Goal: Information Seeking & Learning: Learn about a topic

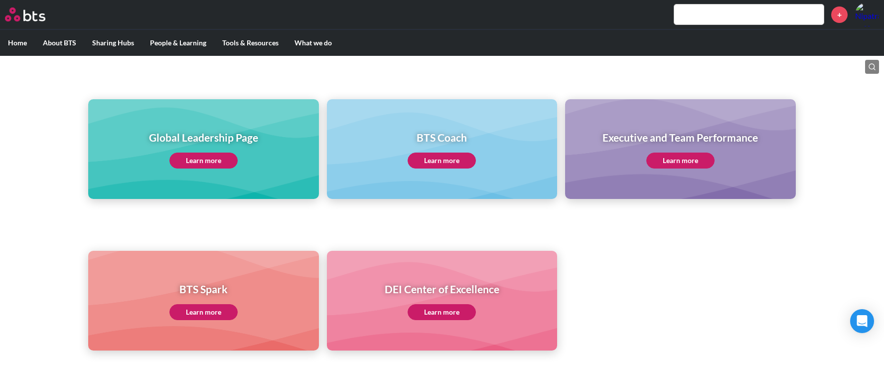
scroll to position [95, 0]
click at [695, 158] on link "Learn more" at bounding box center [680, 160] width 68 height 16
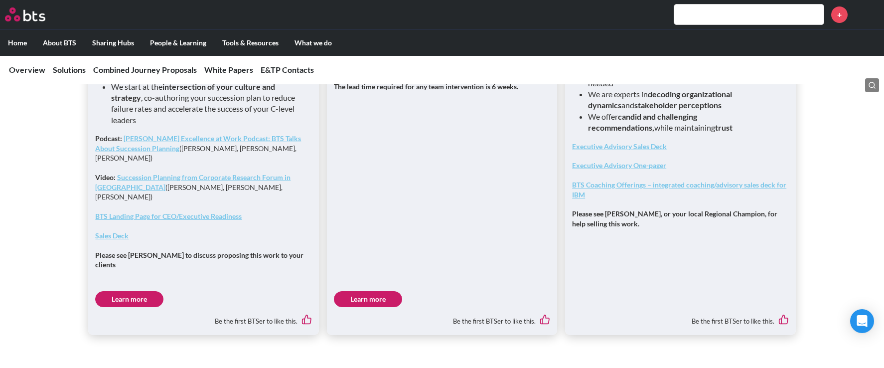
scroll to position [985, 0]
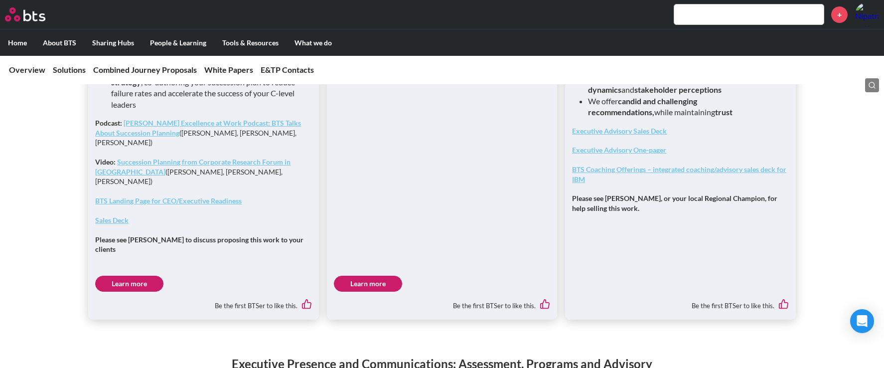
click at [128, 276] on link "Learn more" at bounding box center [129, 284] width 68 height 16
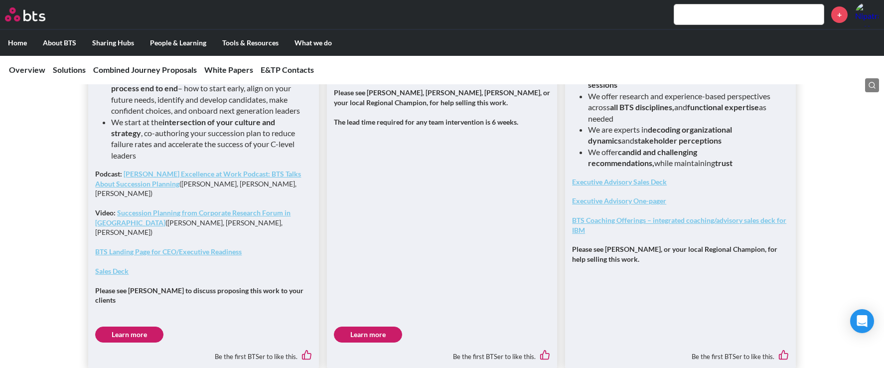
scroll to position [983, 0]
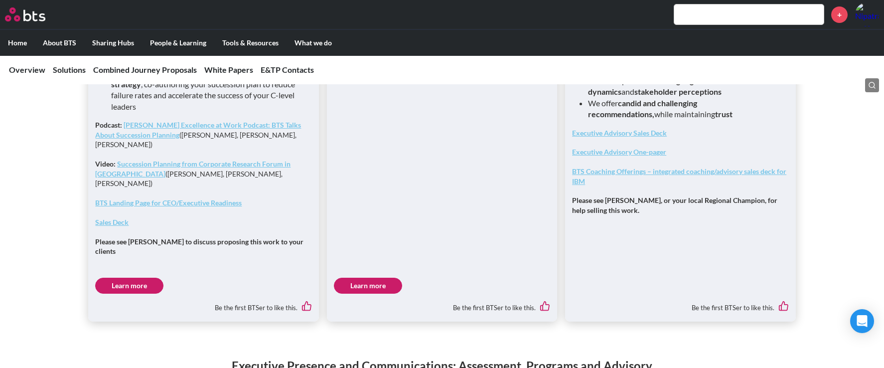
click at [625, 136] on strong "Executive Advisory Sales Deck" at bounding box center [619, 133] width 95 height 8
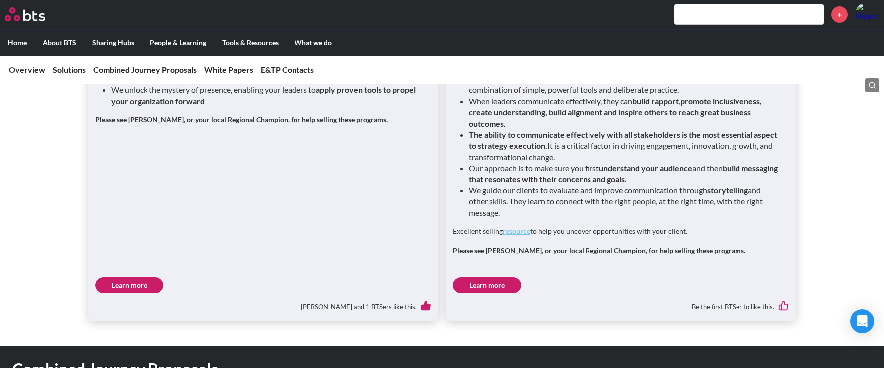
scroll to position [1525, 0]
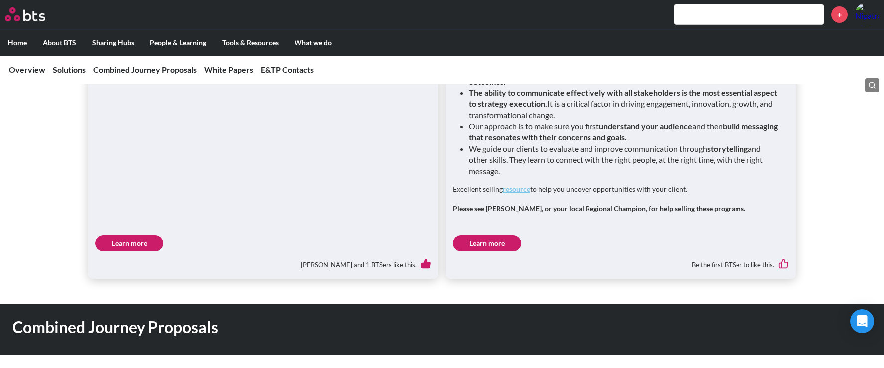
click at [150, 235] on link "Learn more" at bounding box center [129, 243] width 68 height 16
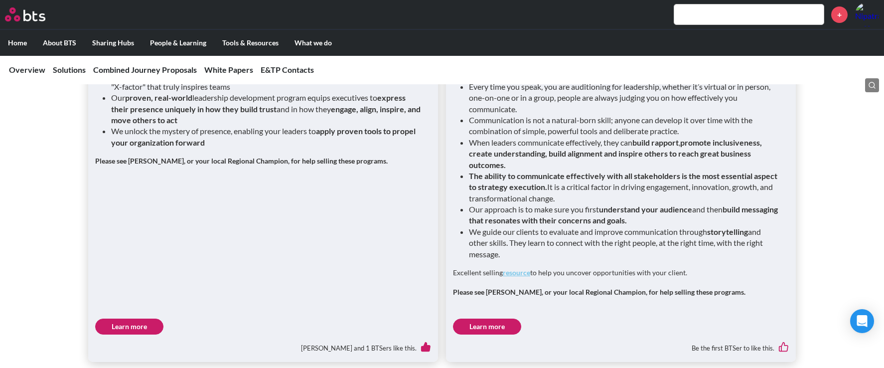
scroll to position [1443, 0]
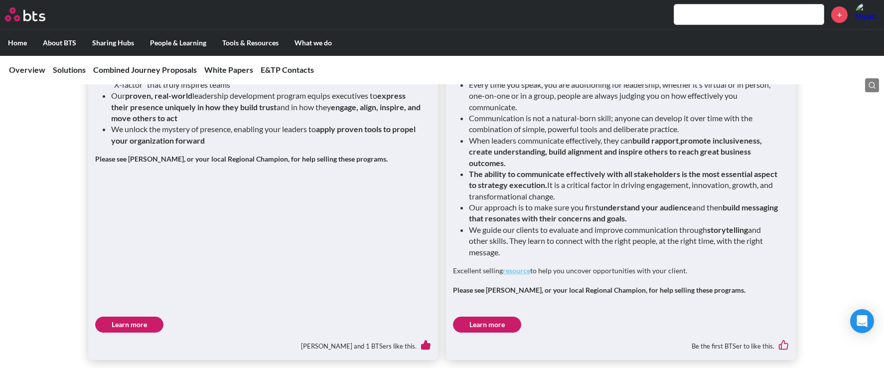
click at [496, 316] on link "Learn more" at bounding box center [487, 324] width 68 height 16
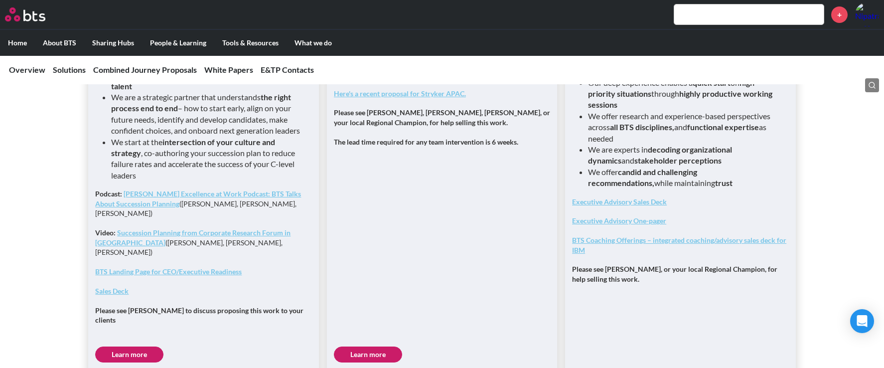
scroll to position [913, 0]
click at [381, 347] on link "Learn more" at bounding box center [368, 355] width 68 height 16
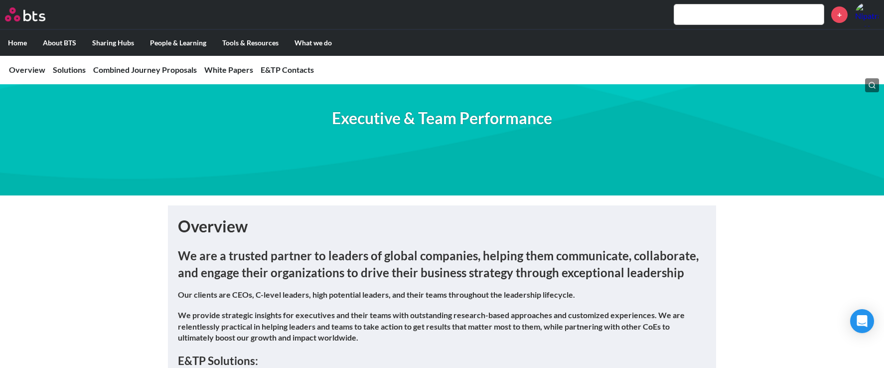
scroll to position [53, 0]
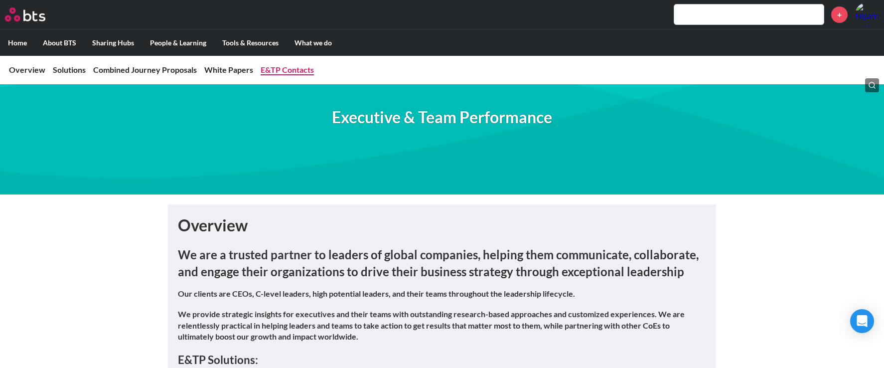
click at [293, 71] on link "E&TP Contacts" at bounding box center [287, 69] width 53 height 9
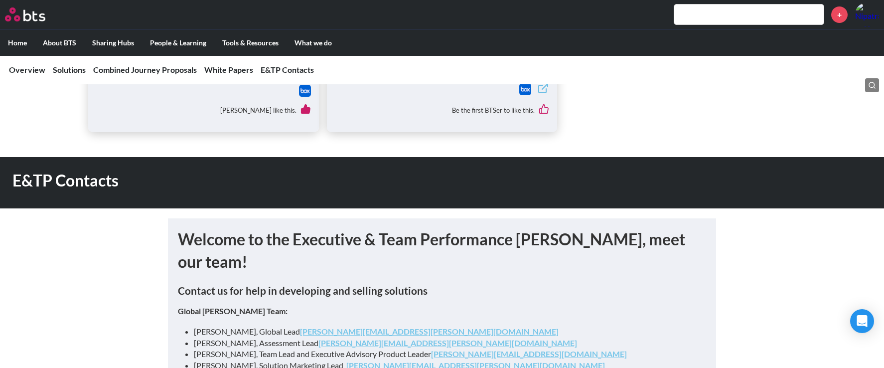
scroll to position [2591, 0]
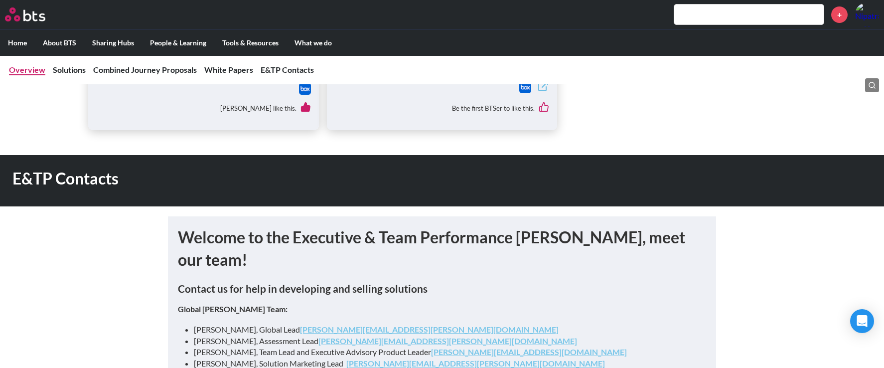
click at [35, 69] on link "Overview" at bounding box center [27, 69] width 36 height 9
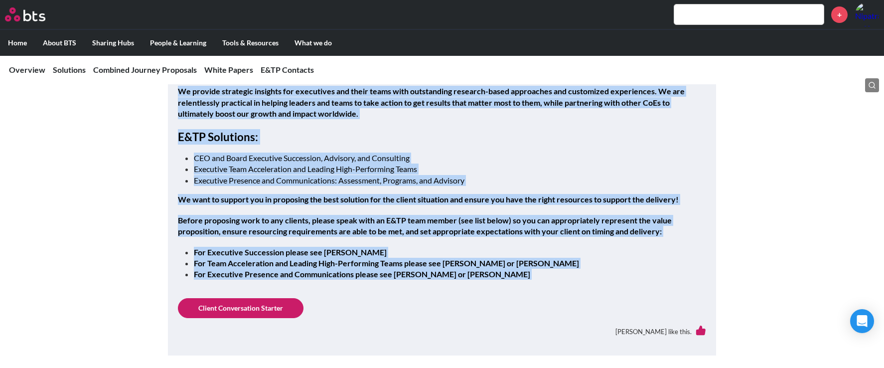
scroll to position [282, 0]
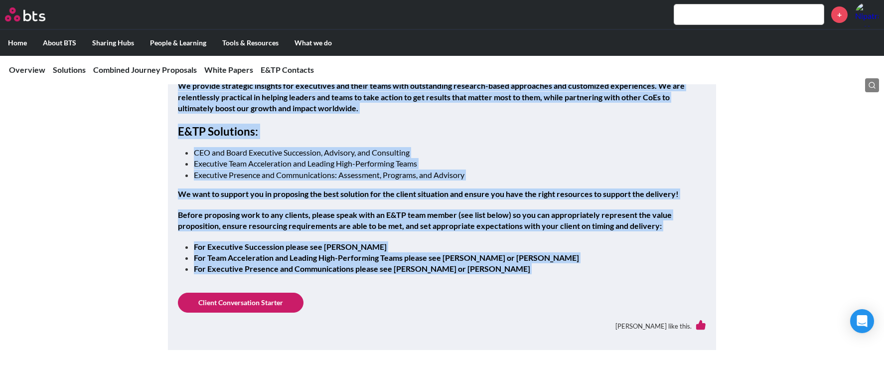
drag, startPoint x: 178, startPoint y: 107, endPoint x: 669, endPoint y: 271, distance: 517.4
click at [669, 271] on div "Overview We are a trusted partner to leaders of global companies, helping them …" at bounding box center [442, 163] width 528 height 354
copy div "Overview We are a trusted partner to leaders of global companies, helping them …"
click at [231, 296] on link "Client Conversation Starter" at bounding box center [241, 302] width 126 height 20
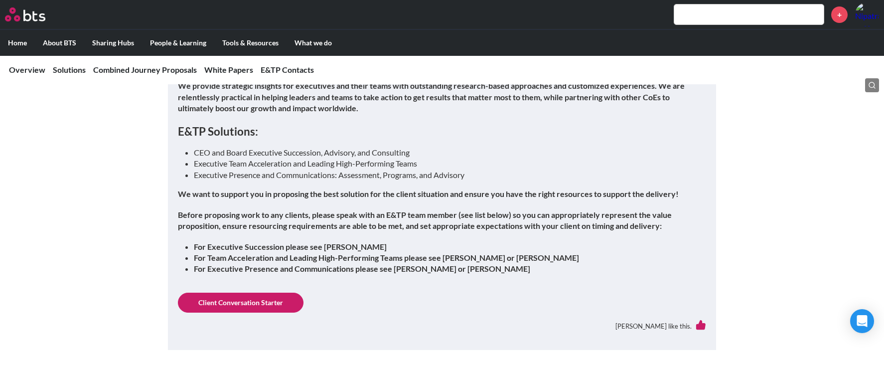
scroll to position [0, 0]
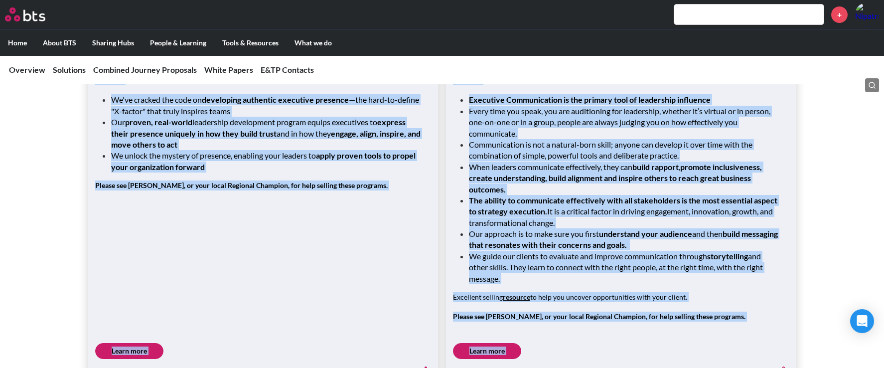
scroll to position [1498, 0]
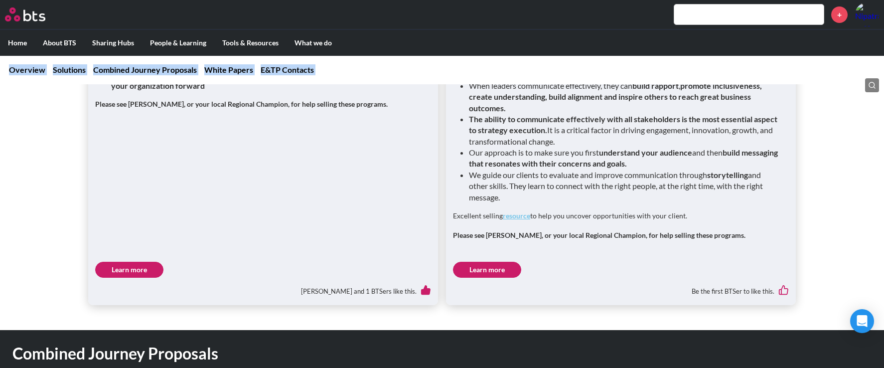
drag, startPoint x: 178, startPoint y: 279, endPoint x: 361, endPoint y: 55, distance: 289.3
click at [361, 55] on div "MENU + Home About BTS Who we are How we work: Policies, Toolkits and Guidance I…" at bounding box center [442, 217] width 884 height 3430
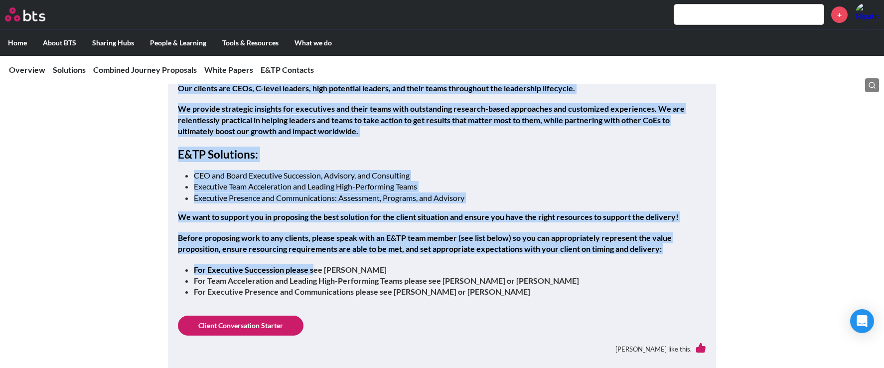
scroll to position [265, 0]
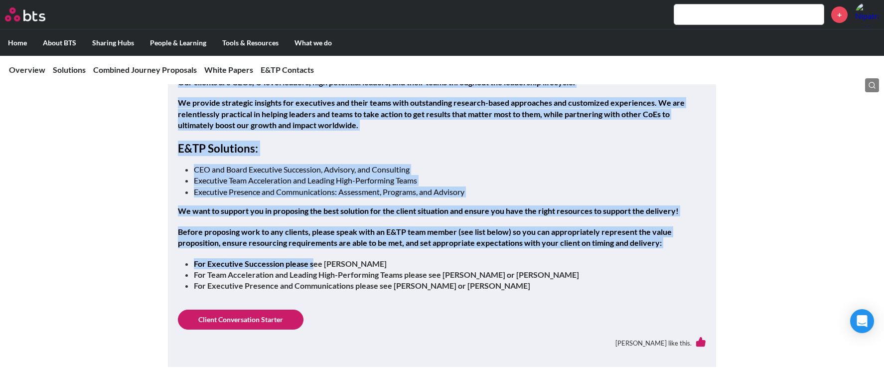
drag, startPoint x: 179, startPoint y: 114, endPoint x: 579, endPoint y: 292, distance: 438.0
click at [579, 292] on div "Overview We are a trusted partner to leaders of global companies, helping them …" at bounding box center [442, 180] width 528 height 354
copy div "Overview We are a trusted partner to leaders of global companies, helping them …"
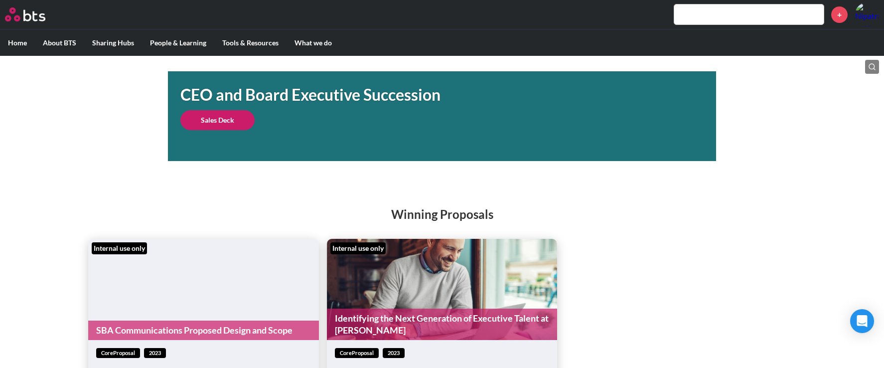
scroll to position [99, 0]
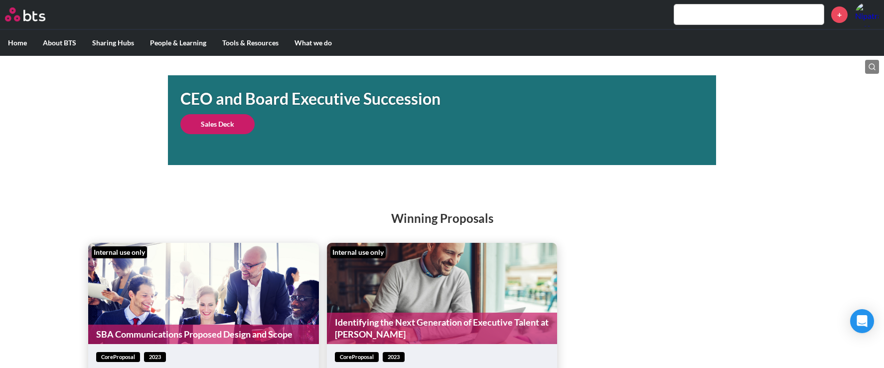
click at [233, 134] on link "Sales Deck" at bounding box center [217, 124] width 74 height 20
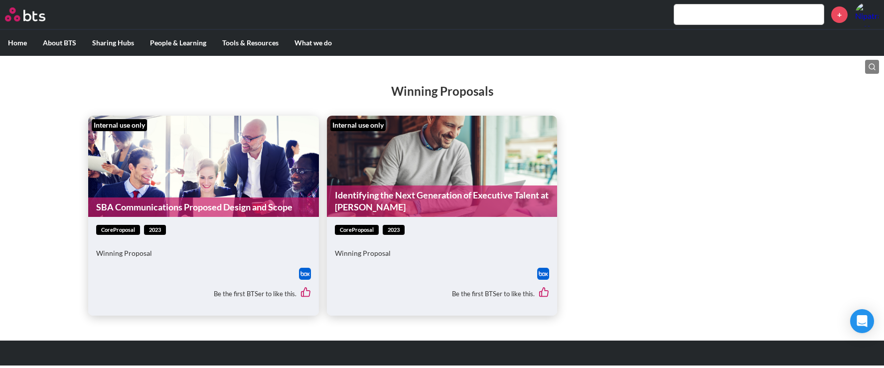
scroll to position [227, 0]
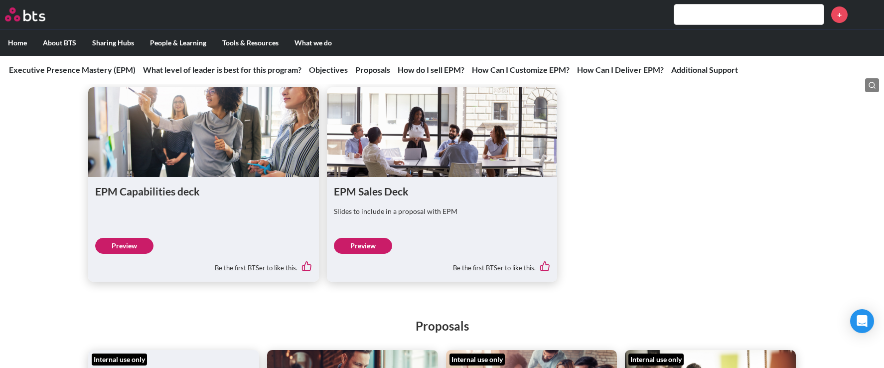
scroll to position [2409, 0]
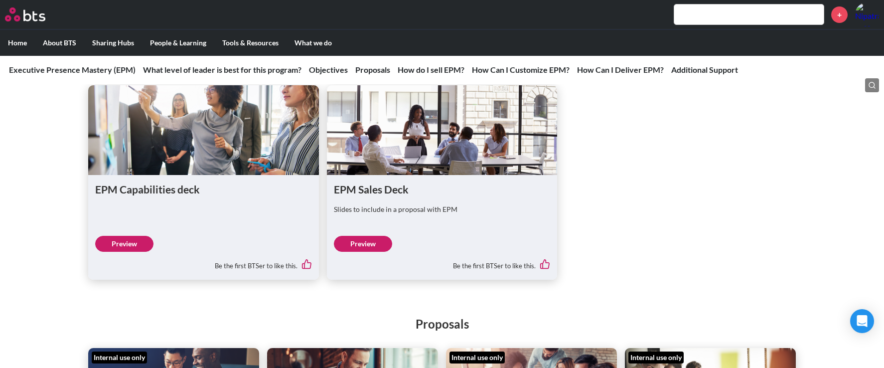
click at [360, 252] on link "Preview" at bounding box center [363, 244] width 58 height 16
click at [131, 252] on link "Preview" at bounding box center [124, 244] width 58 height 16
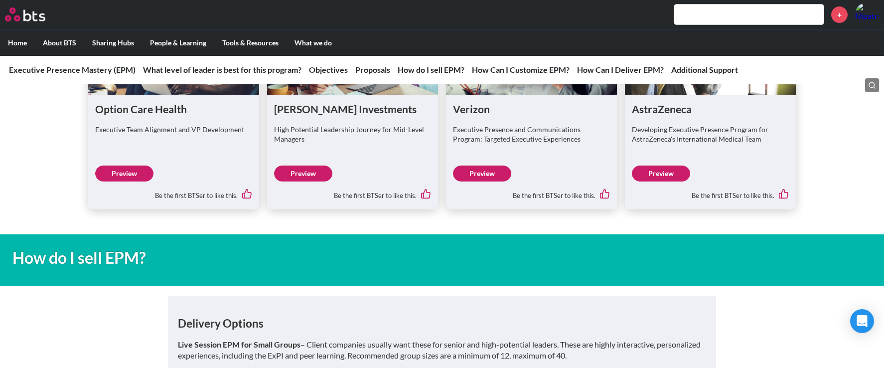
scroll to position [2754, 0]
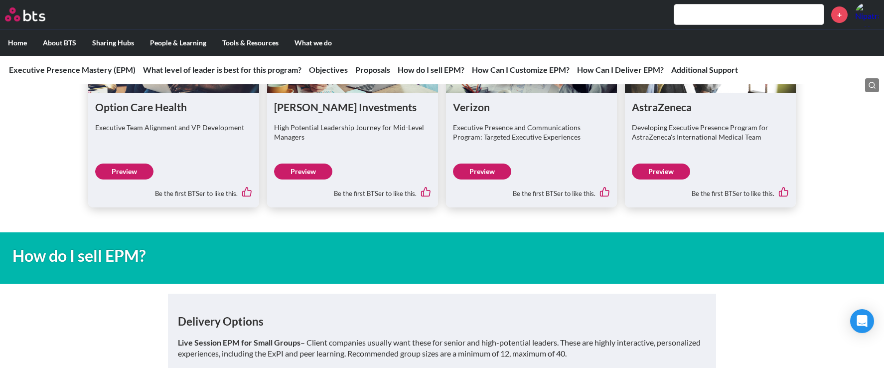
click at [668, 179] on link "Preview" at bounding box center [661, 171] width 58 height 16
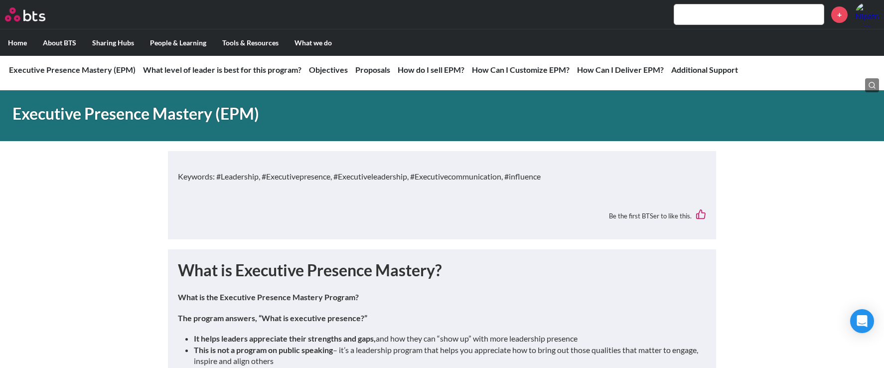
scroll to position [0, 0]
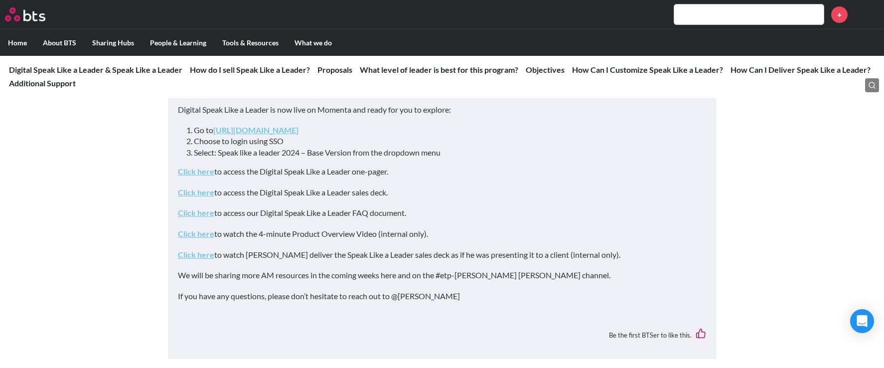
scroll to position [171, 0]
click at [202, 194] on link "Click here" at bounding box center [196, 192] width 36 height 9
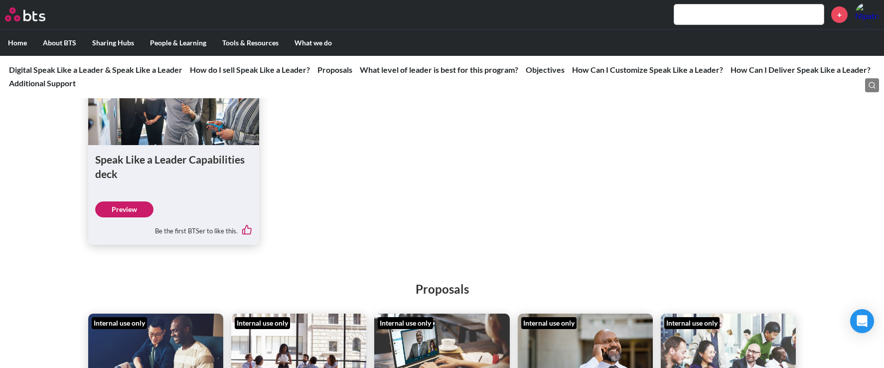
scroll to position [1696, 0]
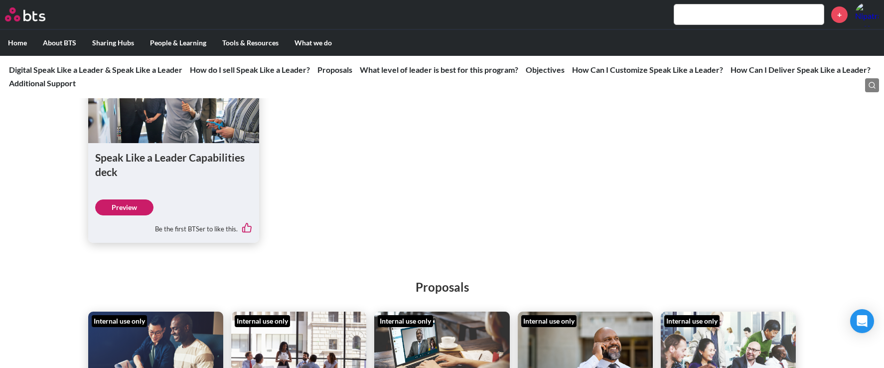
click at [135, 215] on link "Preview" at bounding box center [124, 207] width 58 height 16
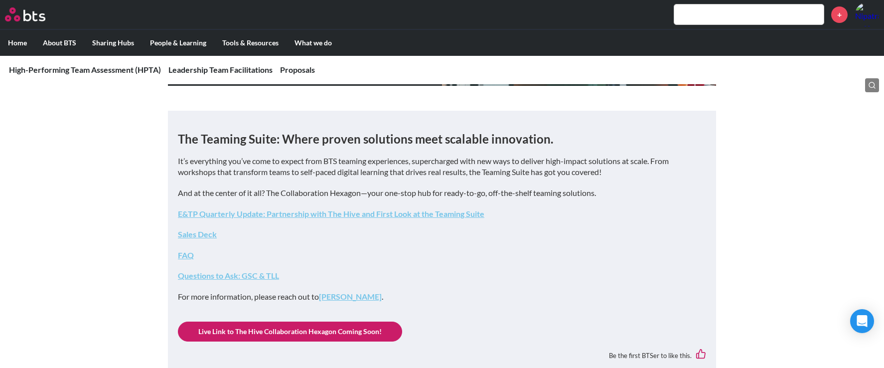
scroll to position [180, 0]
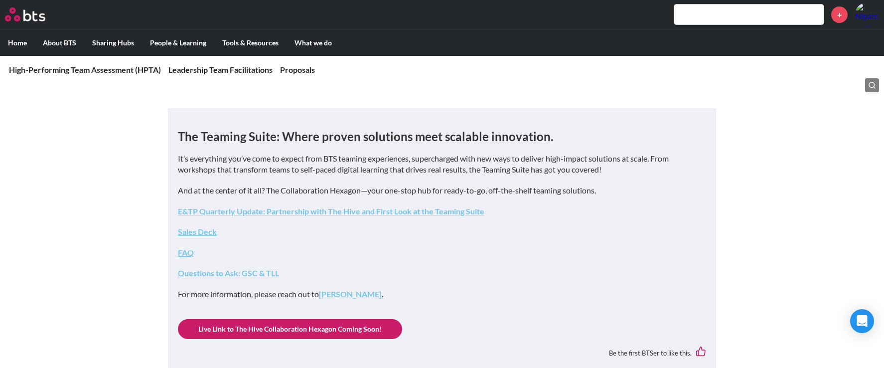
click at [207, 232] on link "Sales Deck" at bounding box center [197, 231] width 39 height 9
